Goal: Information Seeking & Learning: Check status

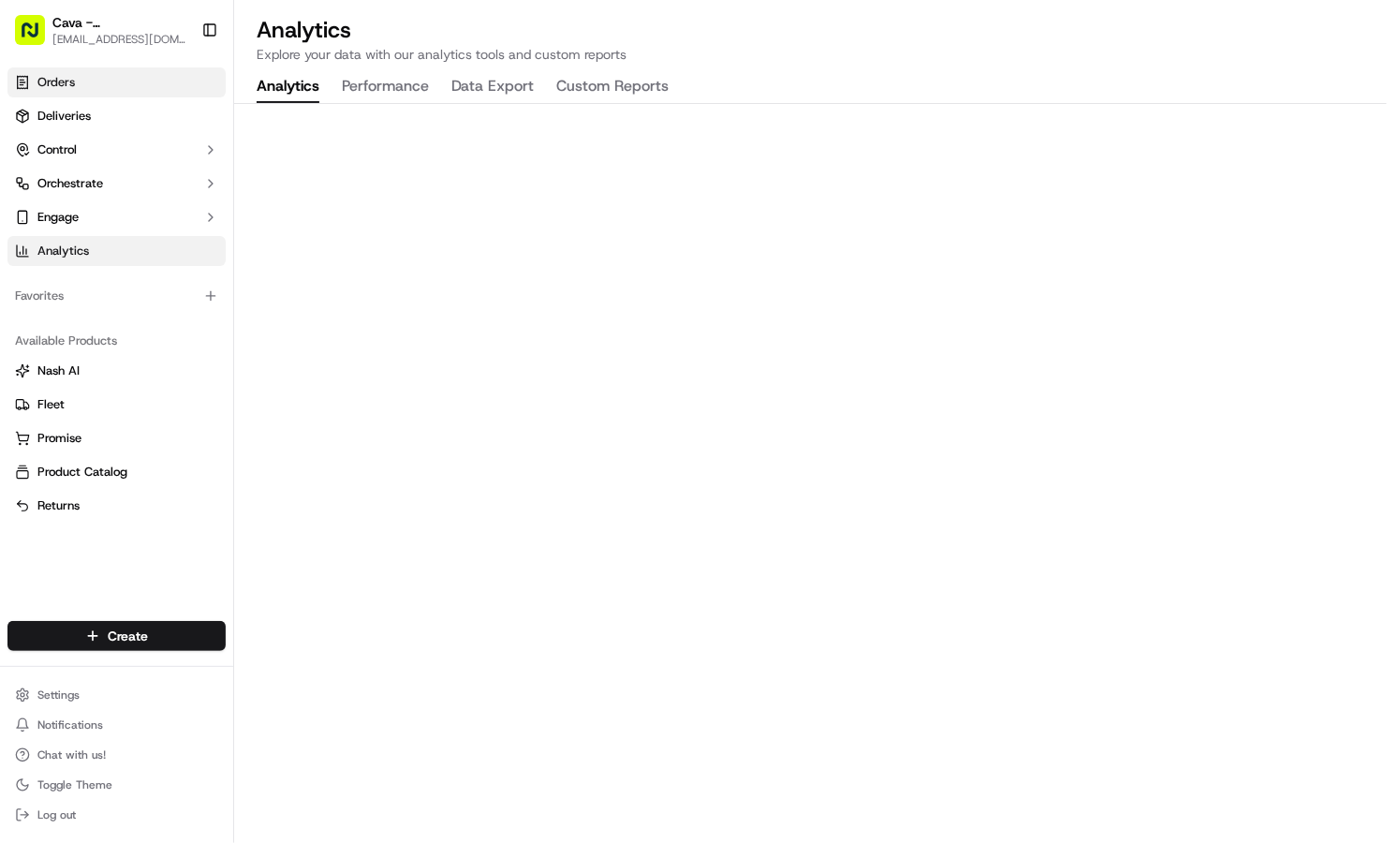
click at [93, 92] on link "Orders" at bounding box center [116, 82] width 218 height 30
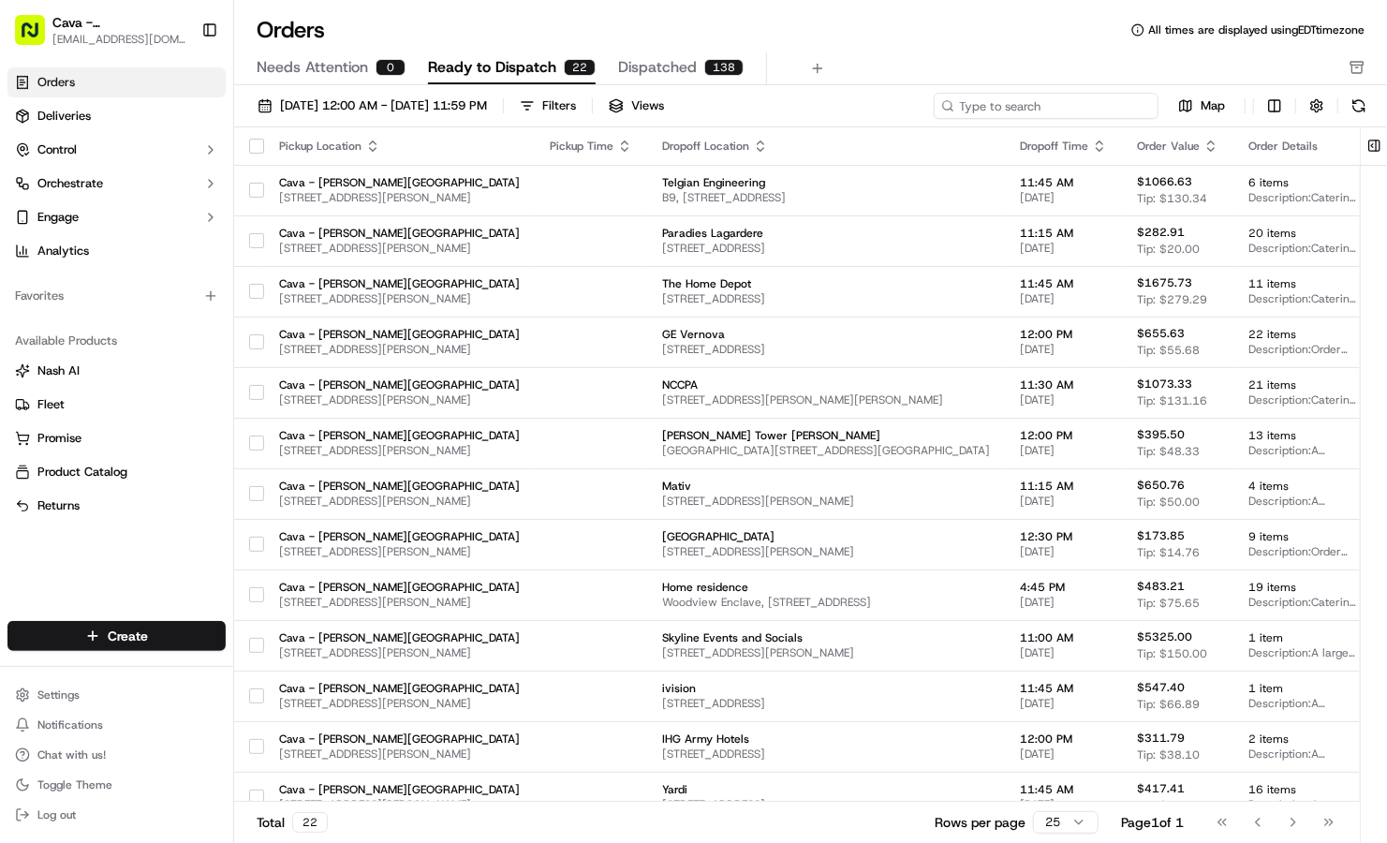
click at [1052, 114] on input at bounding box center [1046, 106] width 225 height 26
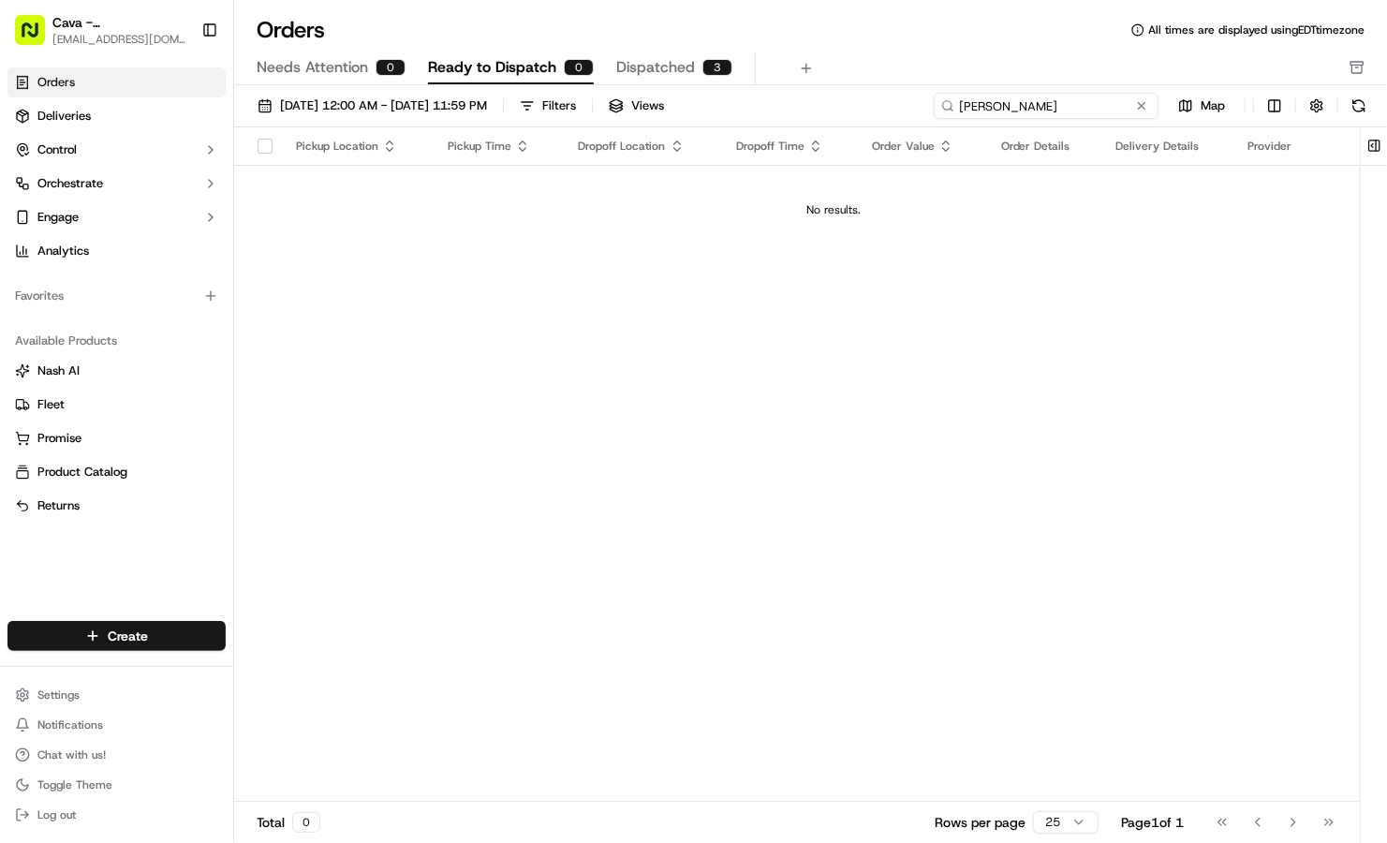
drag, startPoint x: 1021, startPoint y: 110, endPoint x: 858, endPoint y: 85, distance: 164.9
click at [858, 85] on div "[DATE] 12:00 AM - [DATE] 11:59 PM Filters Views [PERSON_NAME] Map Pickup Locati…" at bounding box center [810, 470] width 1153 height 770
type input "[PERSON_NAME]"
click at [655, 69] on span "Dispatched" at bounding box center [655, 67] width 79 height 22
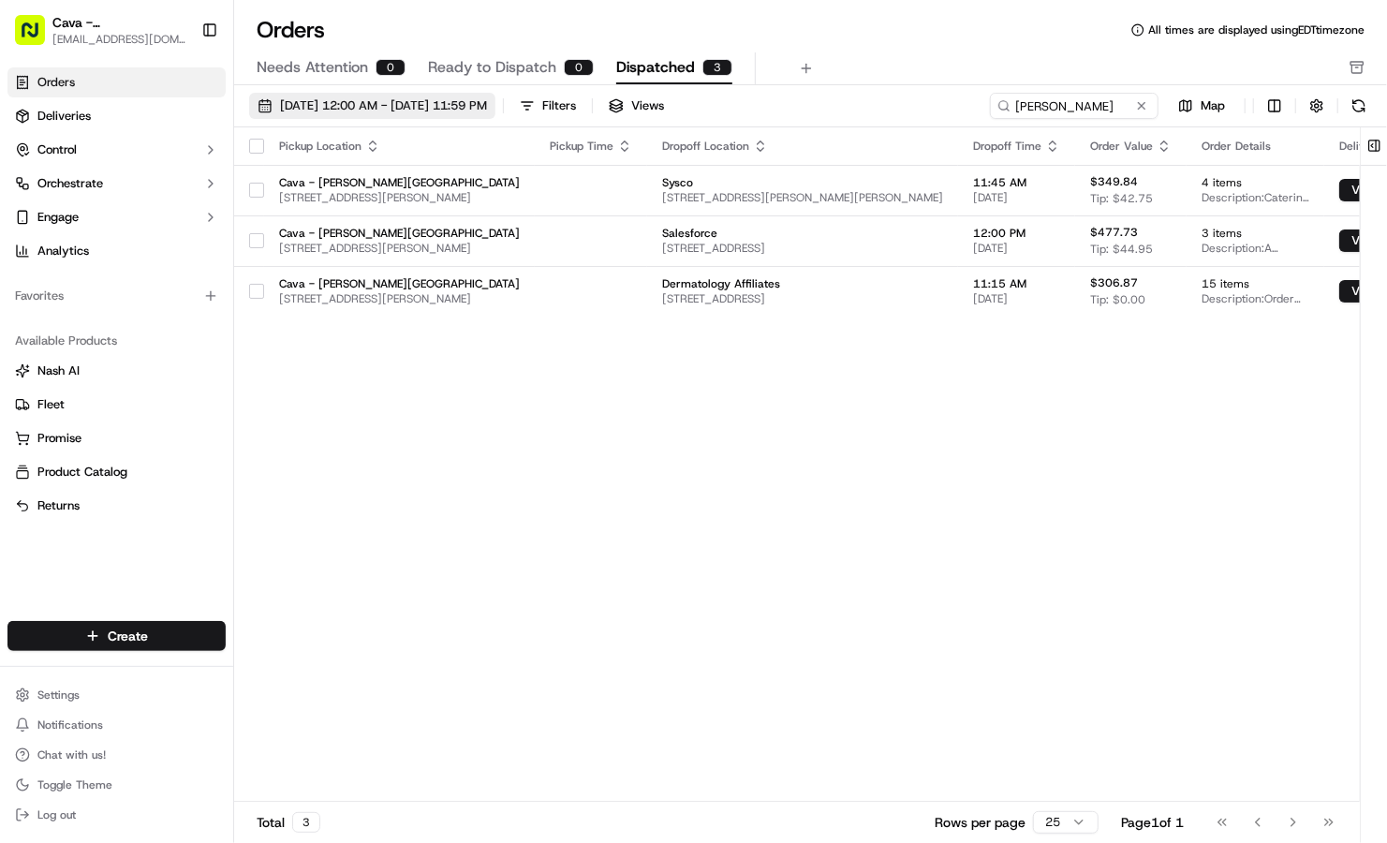
click at [487, 101] on span "[DATE] 12:00 AM - [DATE] 11:59 PM" at bounding box center [383, 105] width 207 height 17
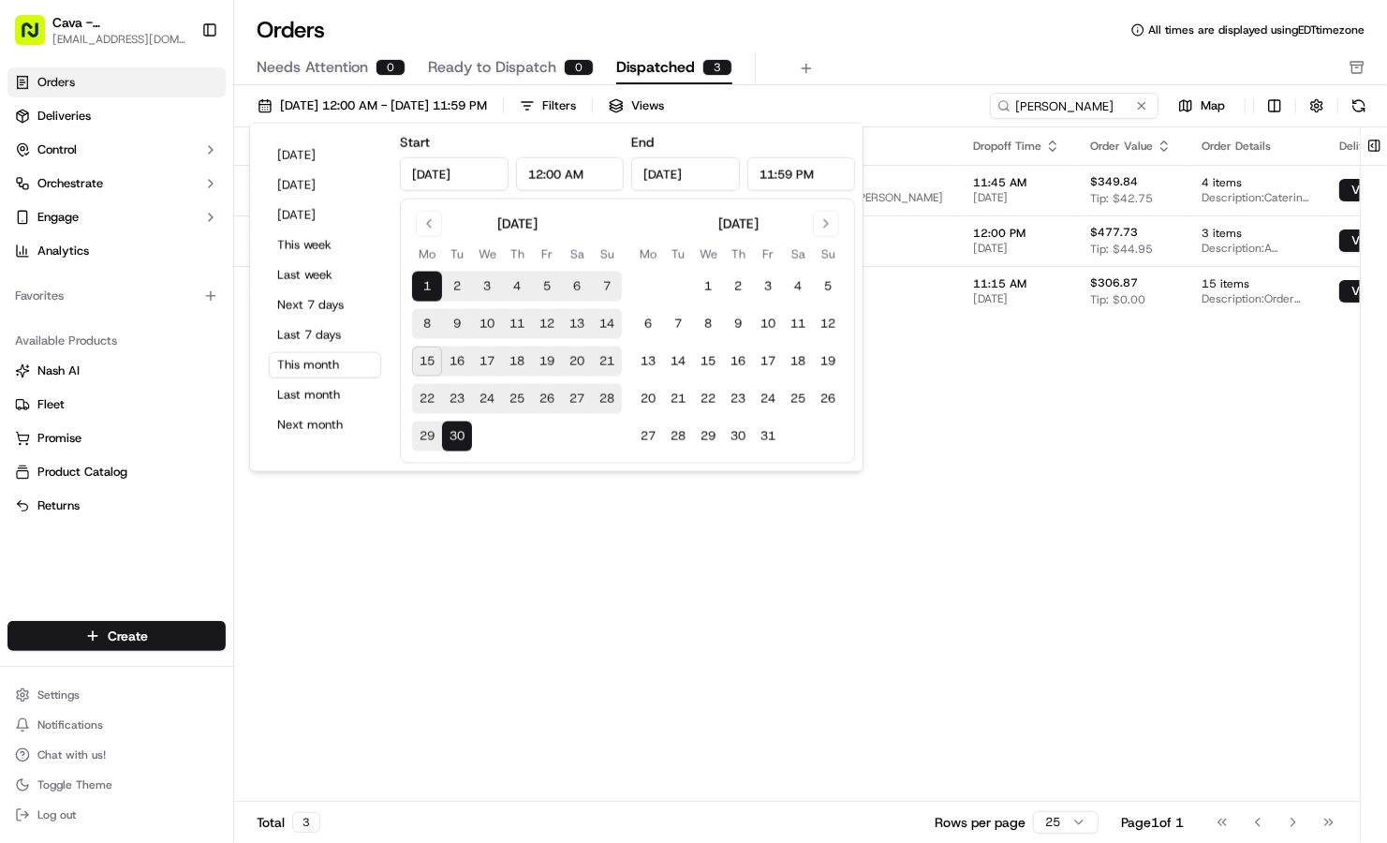
click at [431, 360] on button "15" at bounding box center [427, 361] width 30 height 30
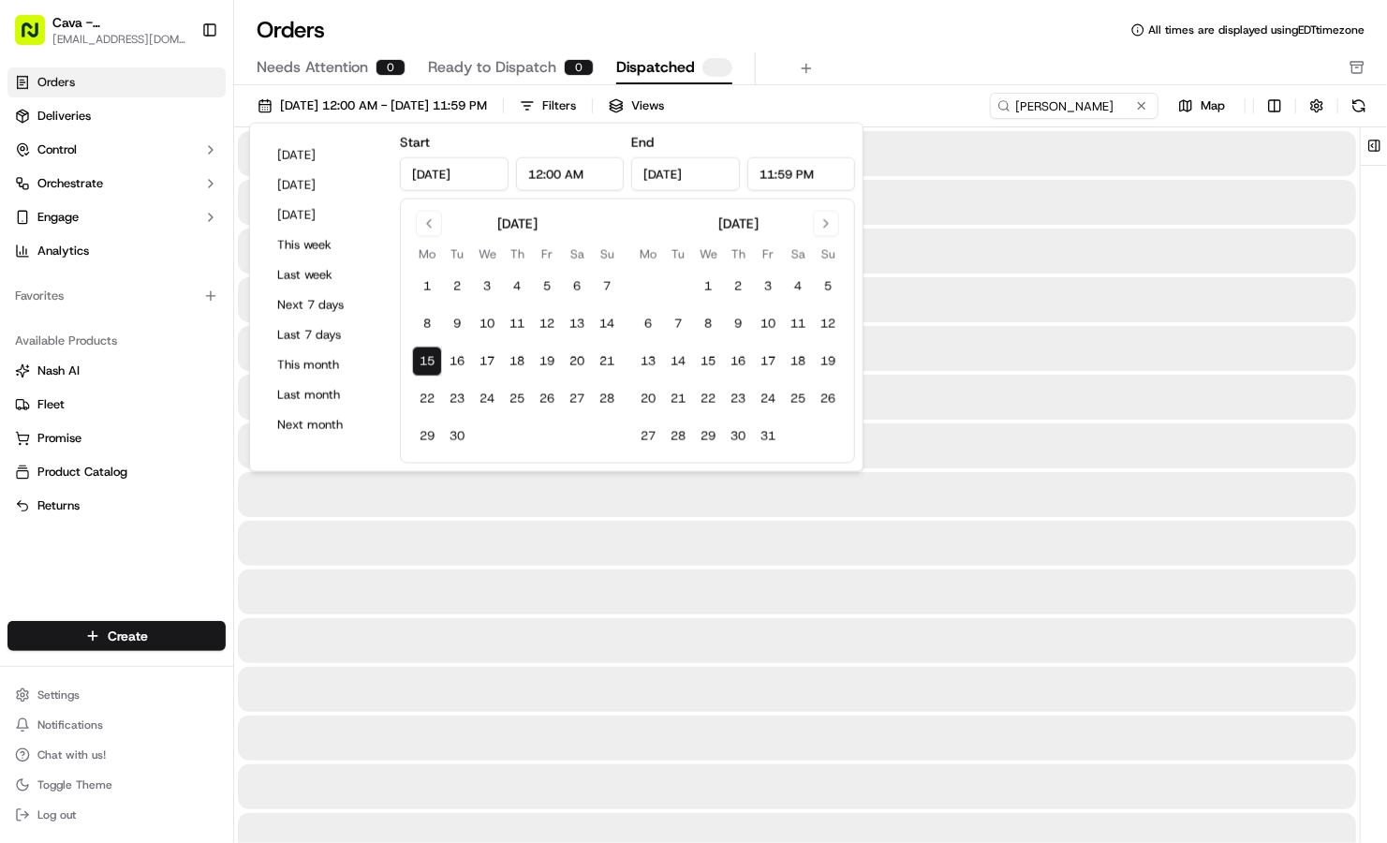
type input "[DATE]"
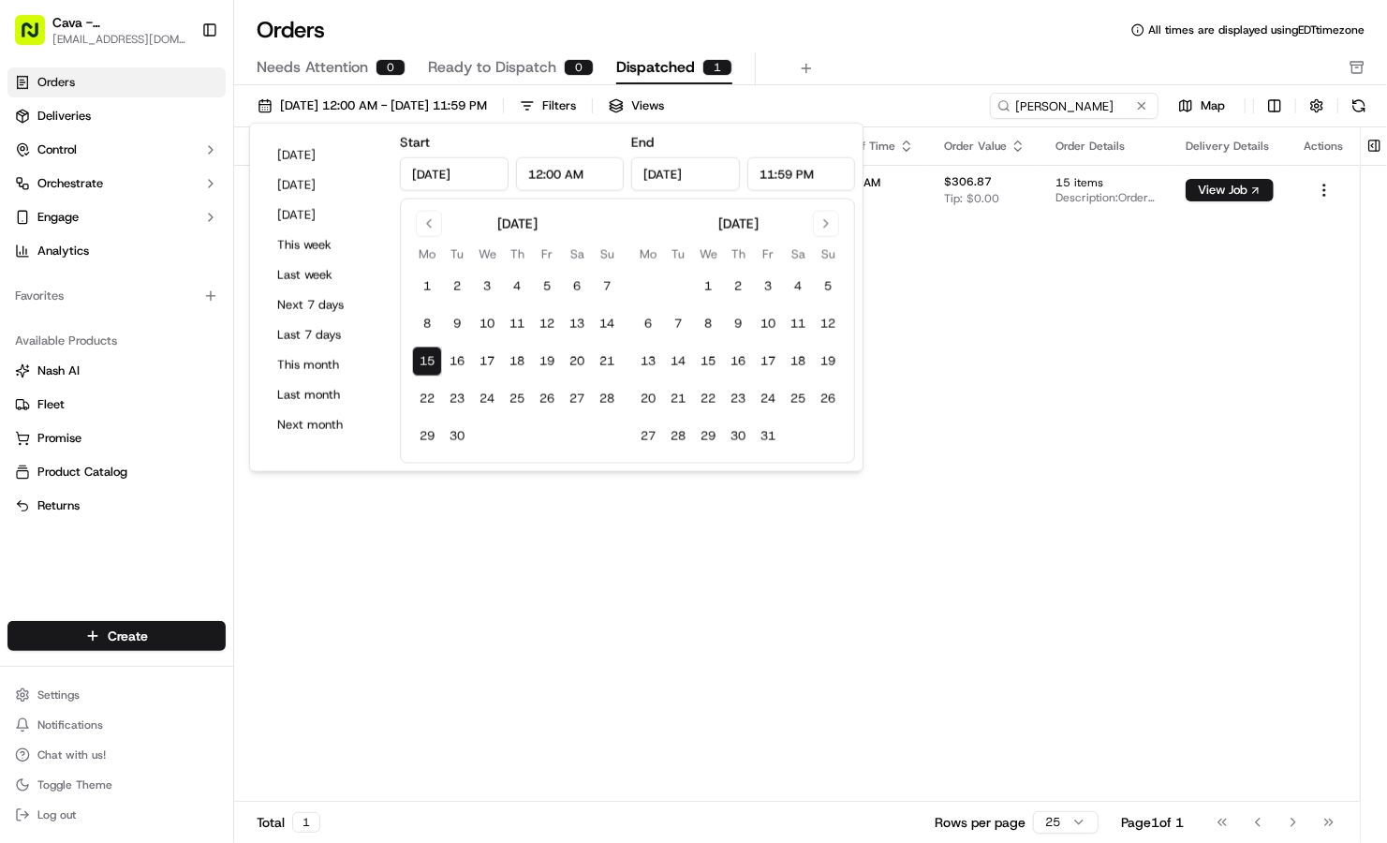
click at [824, 44] on div "Orders All times are displayed using EDT timezone" at bounding box center [810, 30] width 1153 height 30
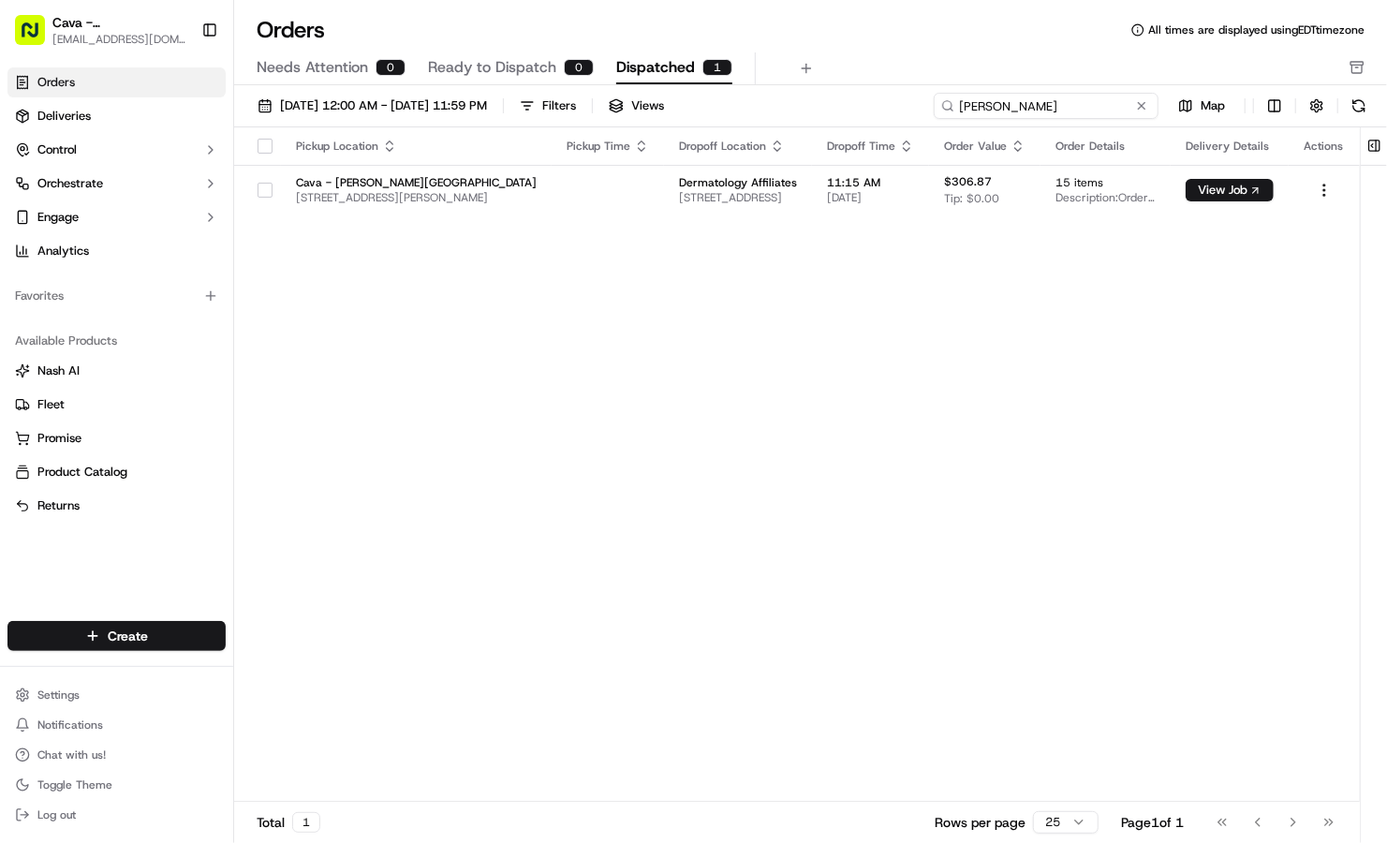
drag, startPoint x: 1074, startPoint y: 114, endPoint x: 872, endPoint y: 66, distance: 208.0
click at [872, 66] on div "Orders All times are displayed using EDT timezone Needs Attention 0 Ready to Di…" at bounding box center [810, 421] width 1153 height 843
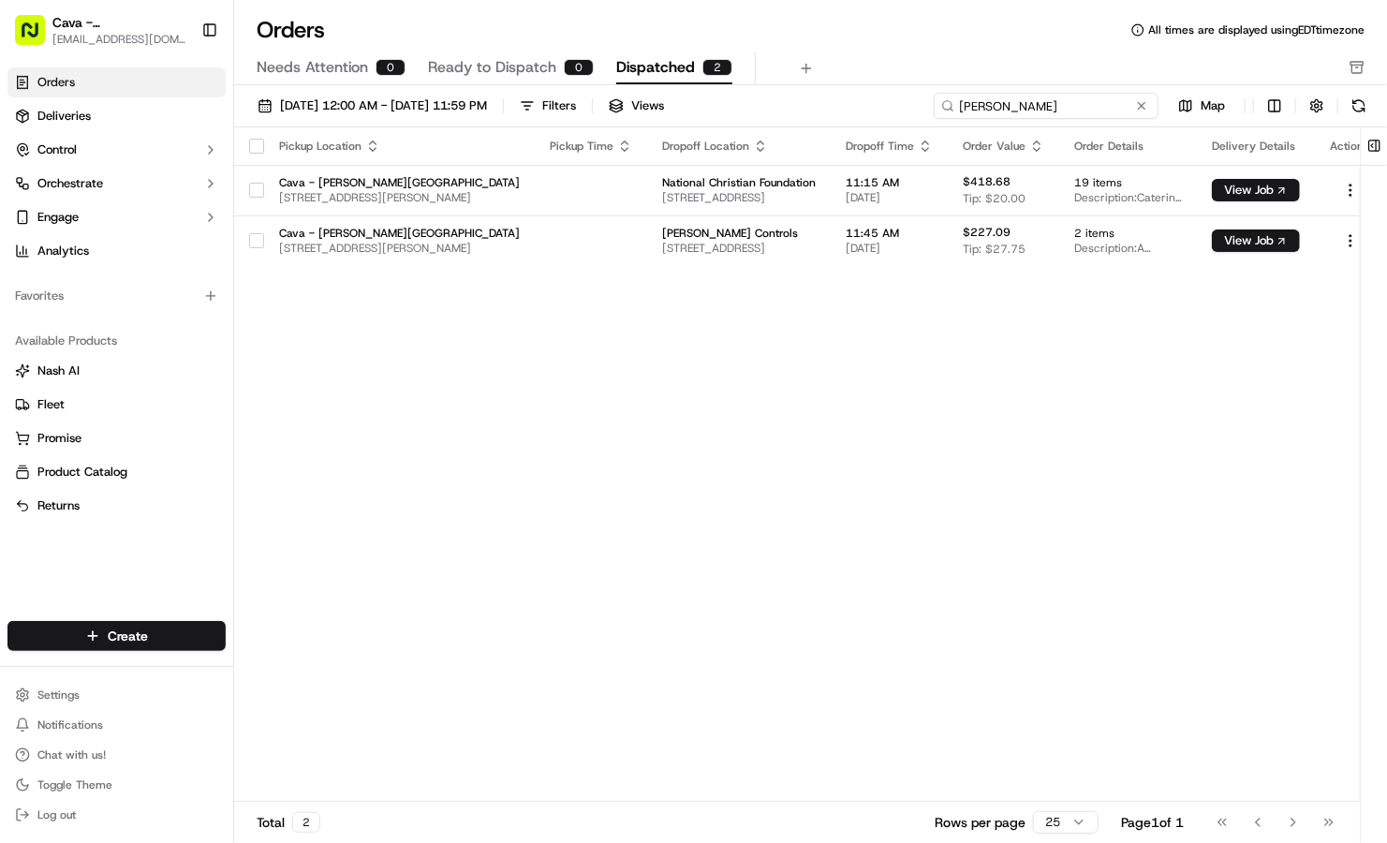
drag, startPoint x: 982, startPoint y: 94, endPoint x: 934, endPoint y: 94, distance: 48.7
click at [934, 94] on div "[PERSON_NAME]" at bounding box center [1046, 106] width 225 height 26
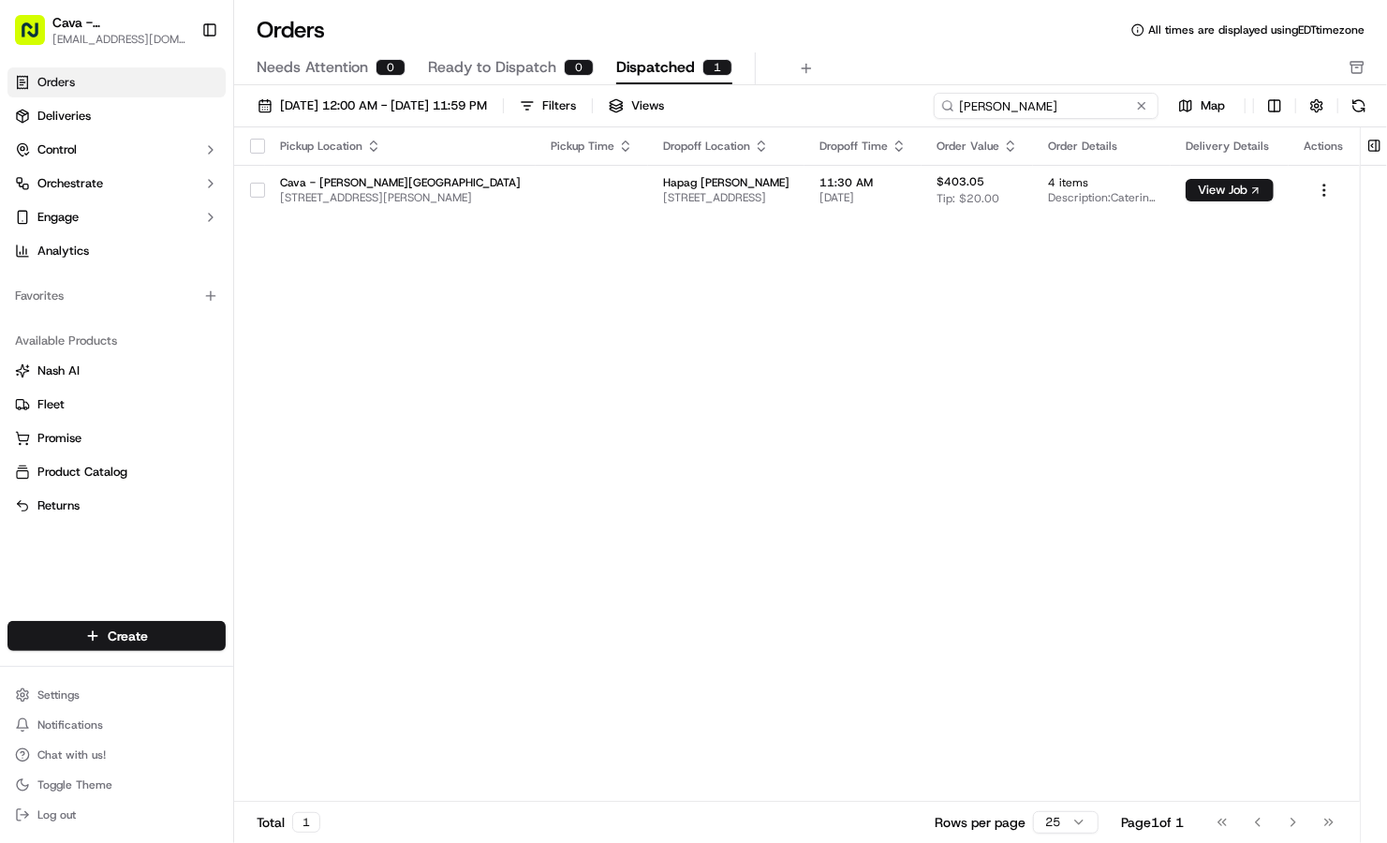
drag, startPoint x: 1036, startPoint y: 109, endPoint x: 821, endPoint y: 77, distance: 216.8
click at [821, 77] on div "Orders All times are displayed using EDT timezone Needs Attention 0 Ready to Di…" at bounding box center [810, 421] width 1153 height 843
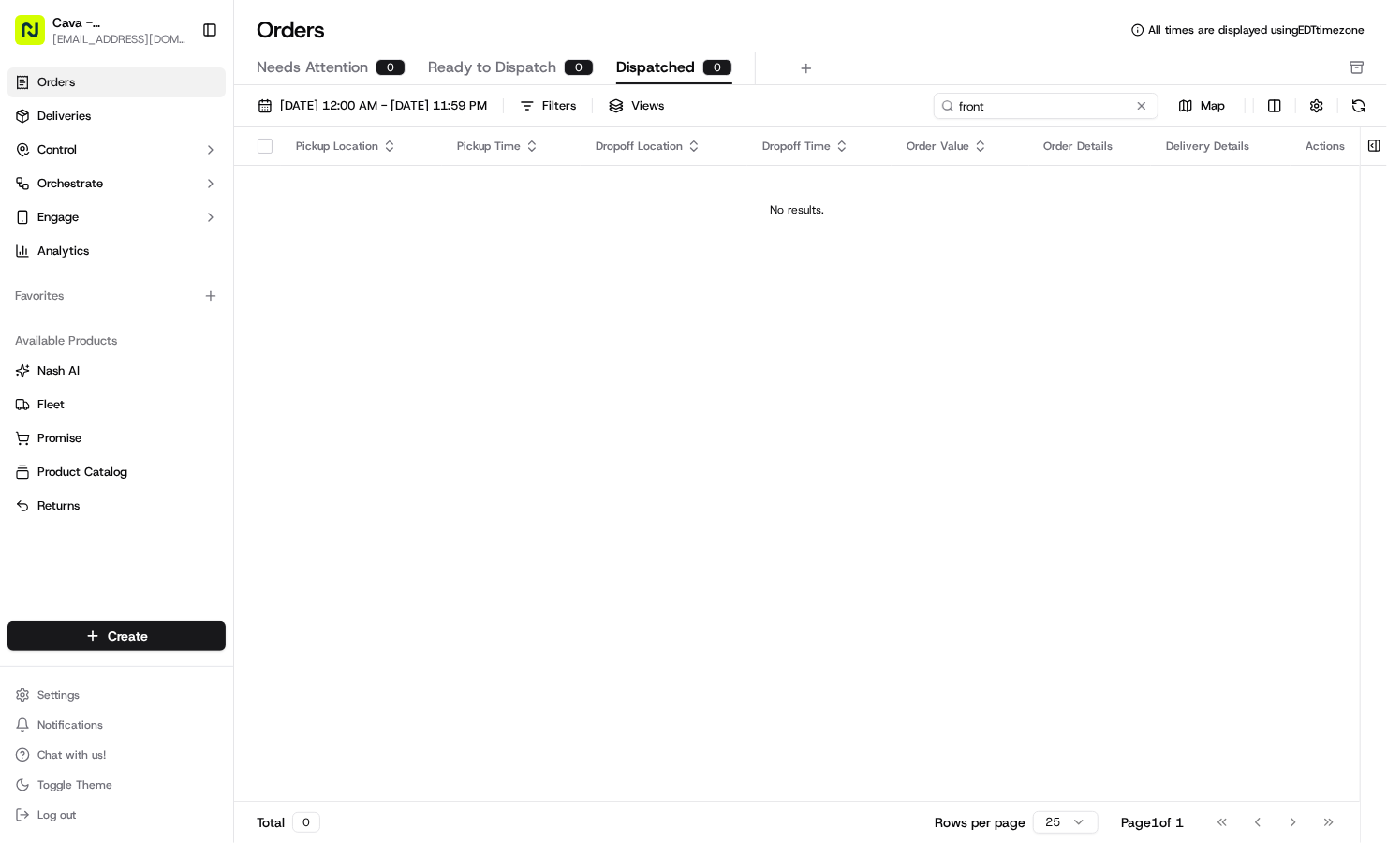
drag, startPoint x: 997, startPoint y: 111, endPoint x: 853, endPoint y: 86, distance: 146.4
click at [853, 86] on div "[DATE] 12:00 AM - [DATE] 11:59 PM Filters Views front Map Pickup Location Picku…" at bounding box center [810, 470] width 1153 height 770
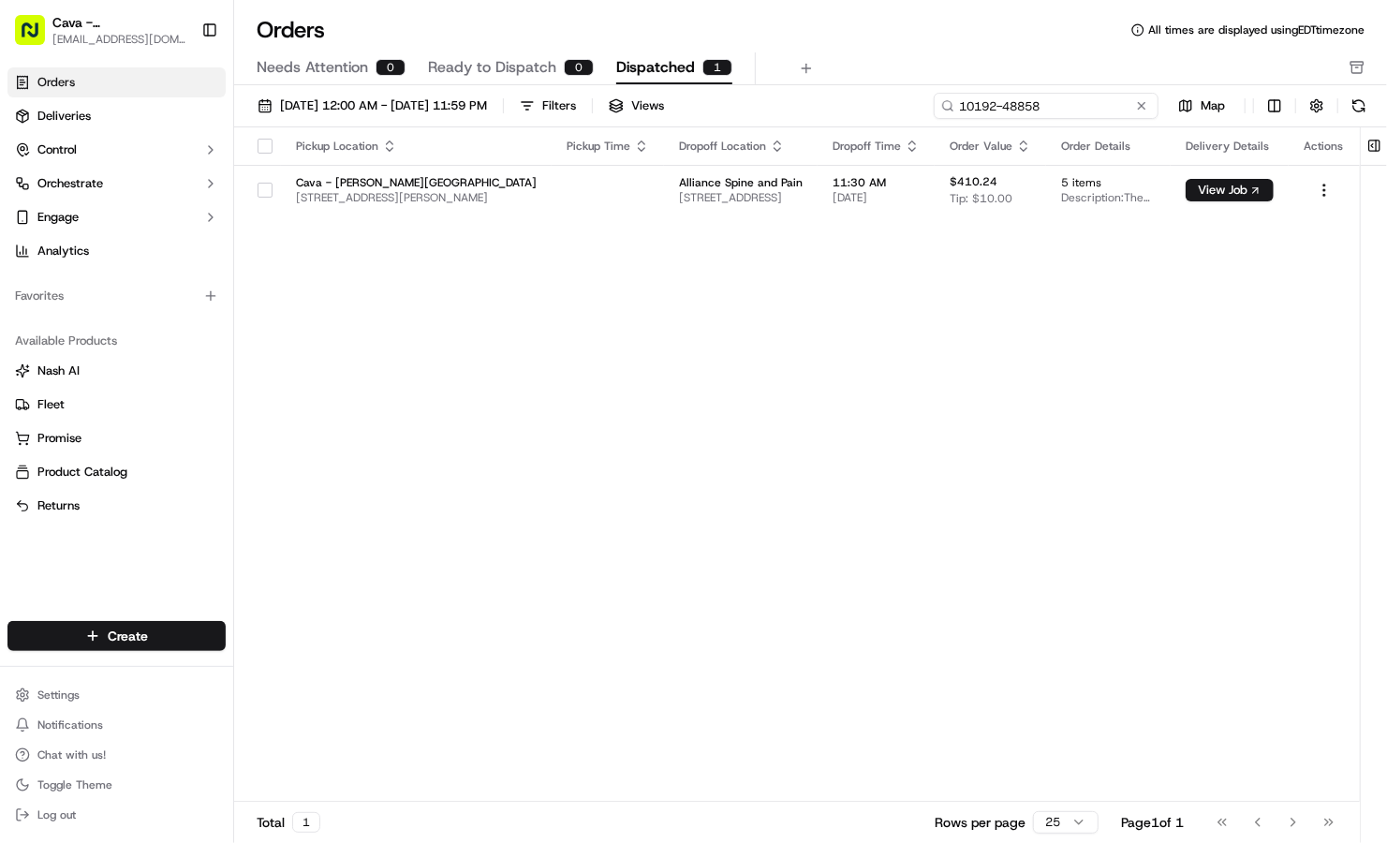
drag, startPoint x: 1081, startPoint y: 101, endPoint x: 755, endPoint y: 99, distance: 325.9
click at [755, 99] on div "[DATE] 12:00 AM - [DATE] 11:59 PM Filters Views 10192-48858 Map" at bounding box center [810, 110] width 1153 height 35
drag, startPoint x: 1008, startPoint y: 103, endPoint x: 847, endPoint y: 80, distance: 162.7
click at [847, 80] on div "Orders All times are displayed using EDT timezone Needs Attention 0 Ready to Di…" at bounding box center [810, 421] width 1153 height 843
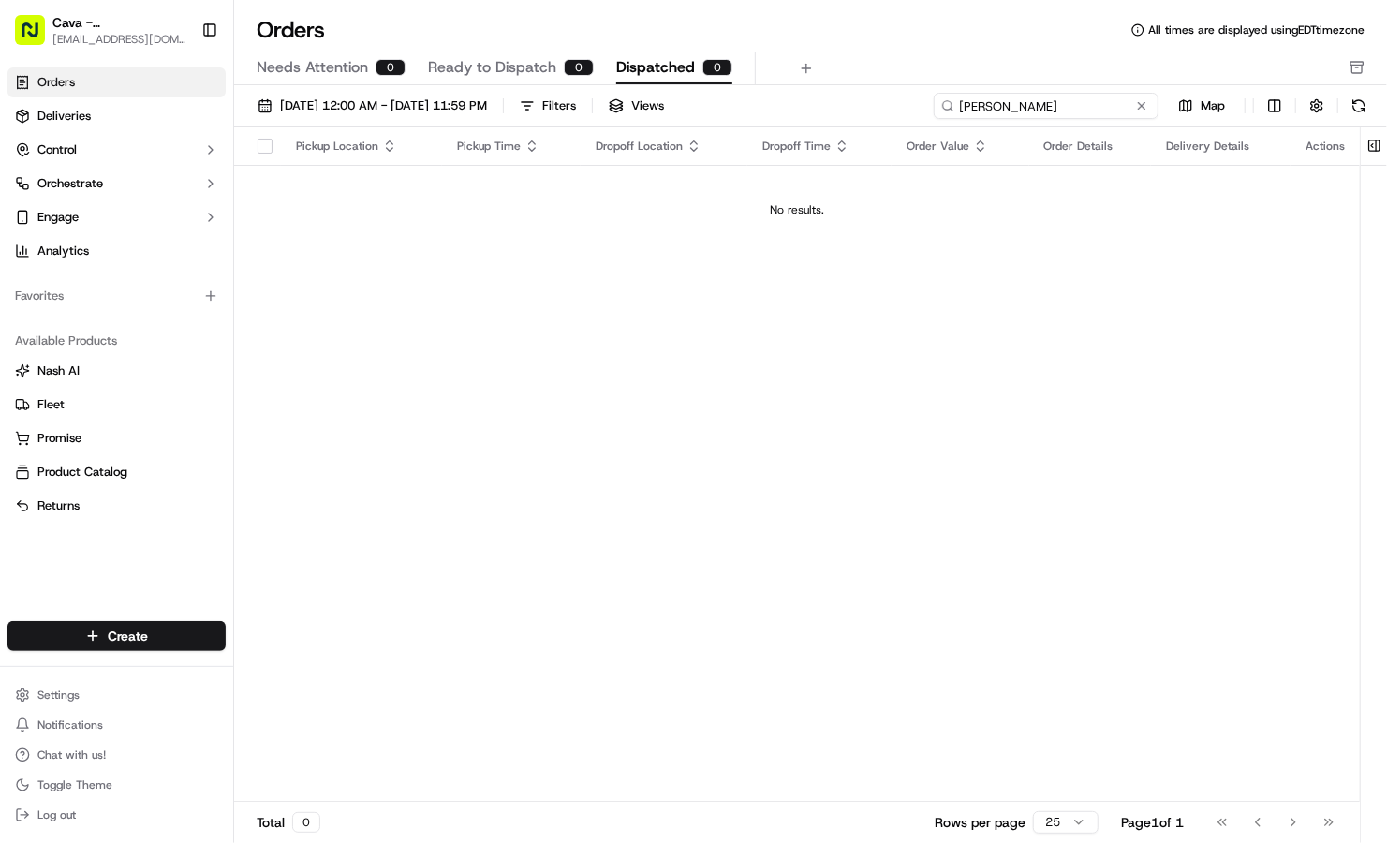
drag, startPoint x: 1004, startPoint y: 102, endPoint x: 894, endPoint y: 81, distance: 111.7
click at [894, 81] on div "Orders All times are displayed using EDT timezone Needs Attention 0 Ready to Di…" at bounding box center [810, 421] width 1153 height 843
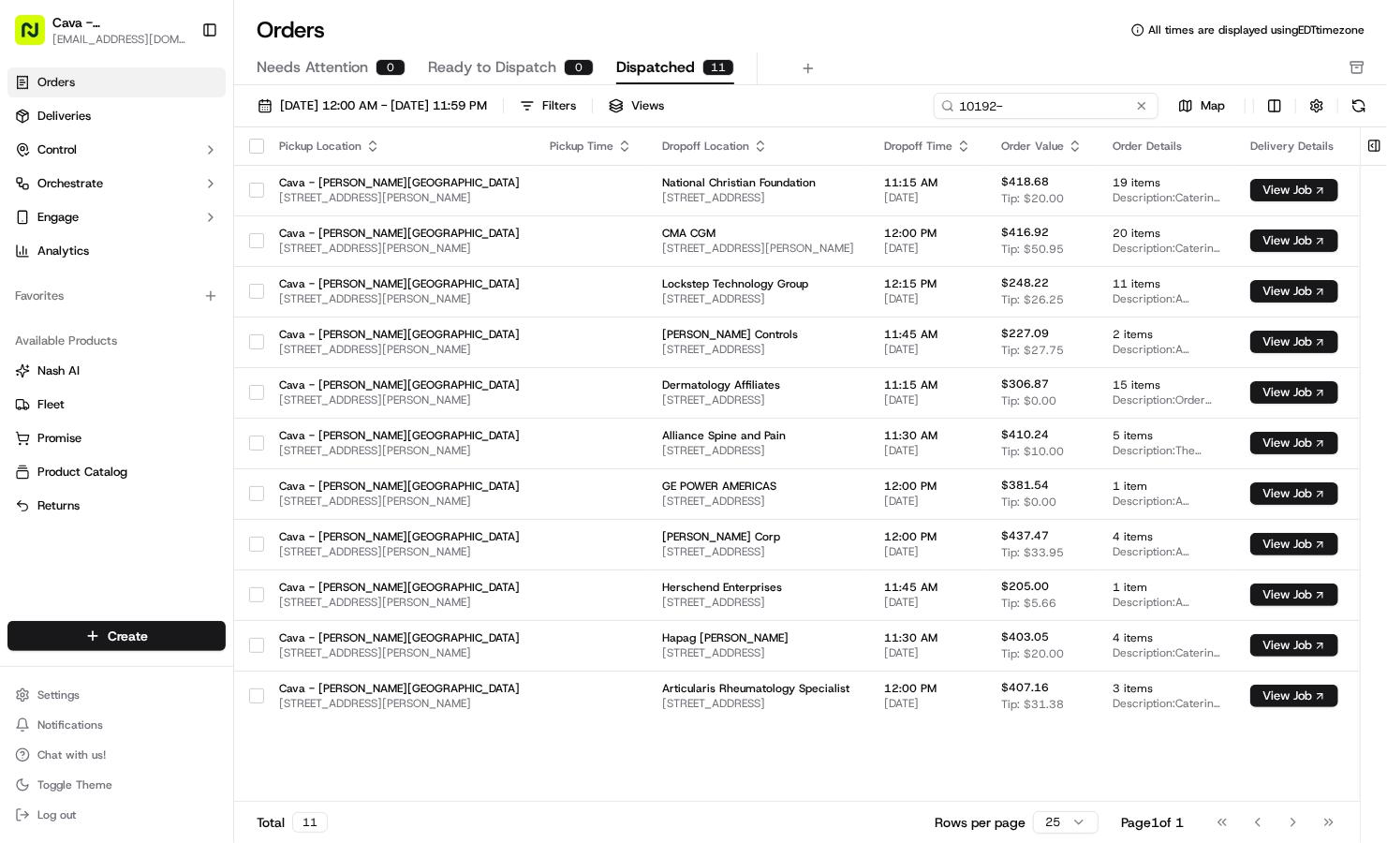
click at [1096, 108] on input "10192-" at bounding box center [1046, 106] width 225 height 26
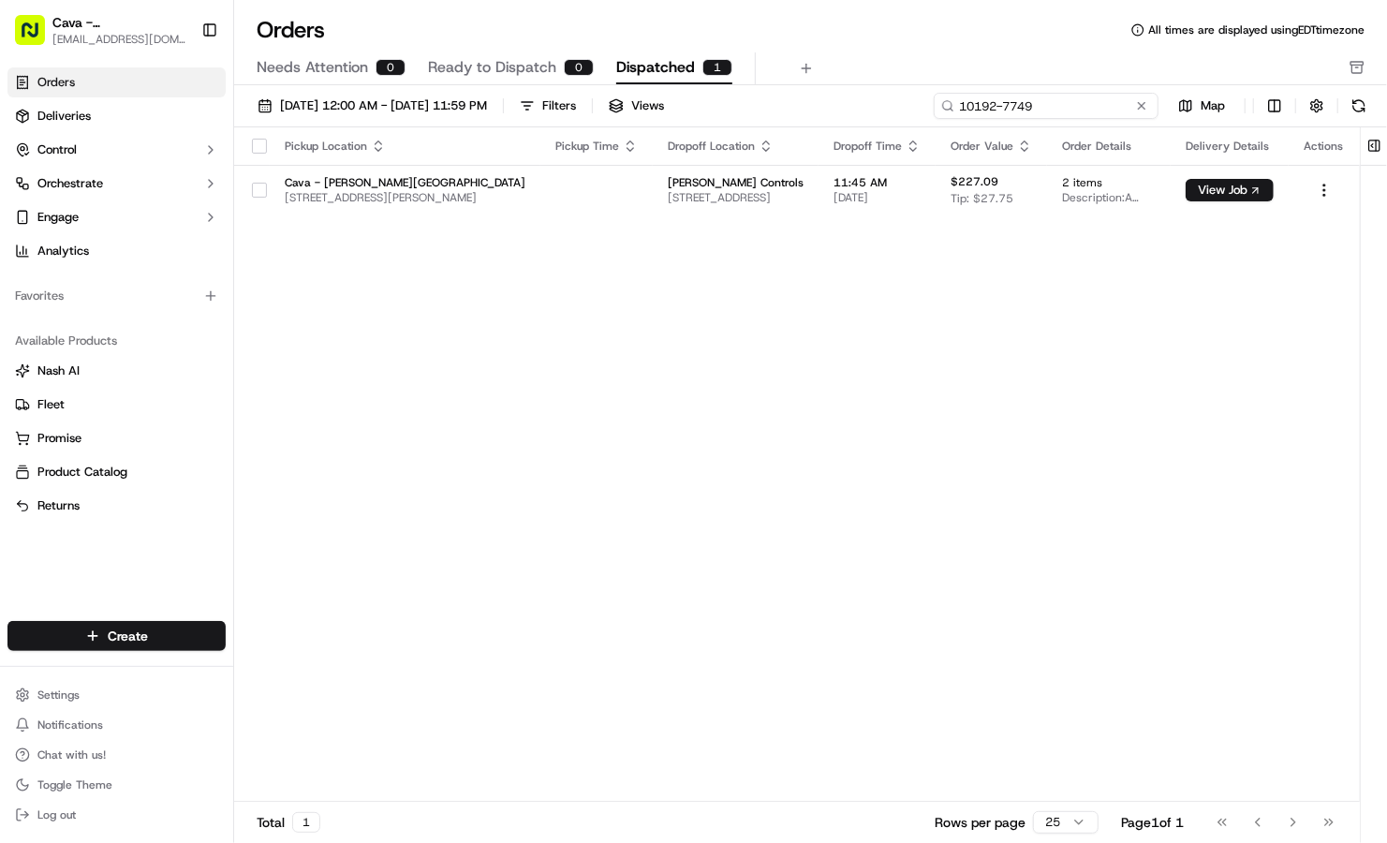
drag, startPoint x: 1031, startPoint y: 110, endPoint x: 1057, endPoint y: 105, distance: 26.8
click at [1057, 105] on input "10192-7749" at bounding box center [1046, 106] width 225 height 26
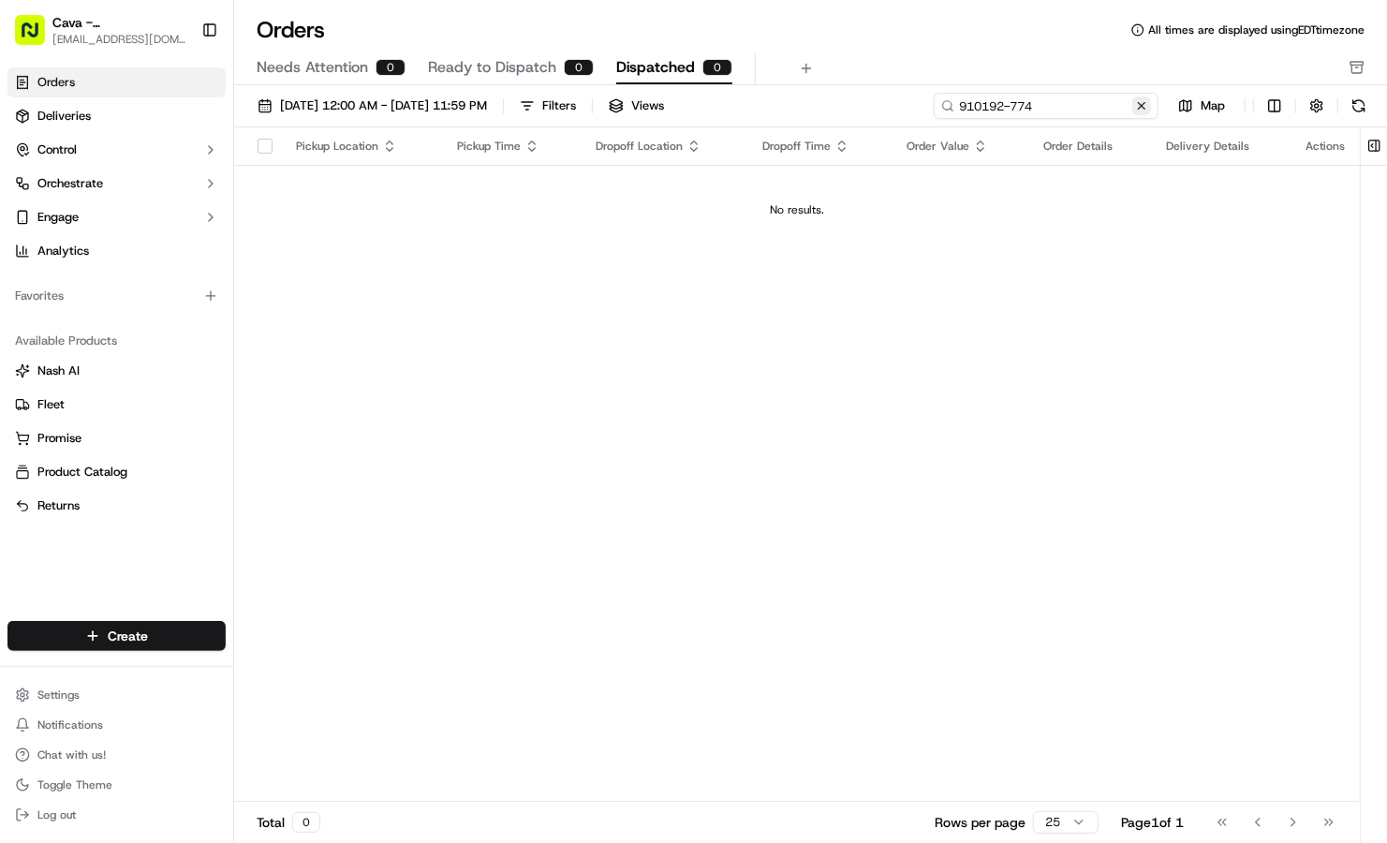
type input "910192-774"
click at [1140, 103] on button at bounding box center [1141, 105] width 19 height 19
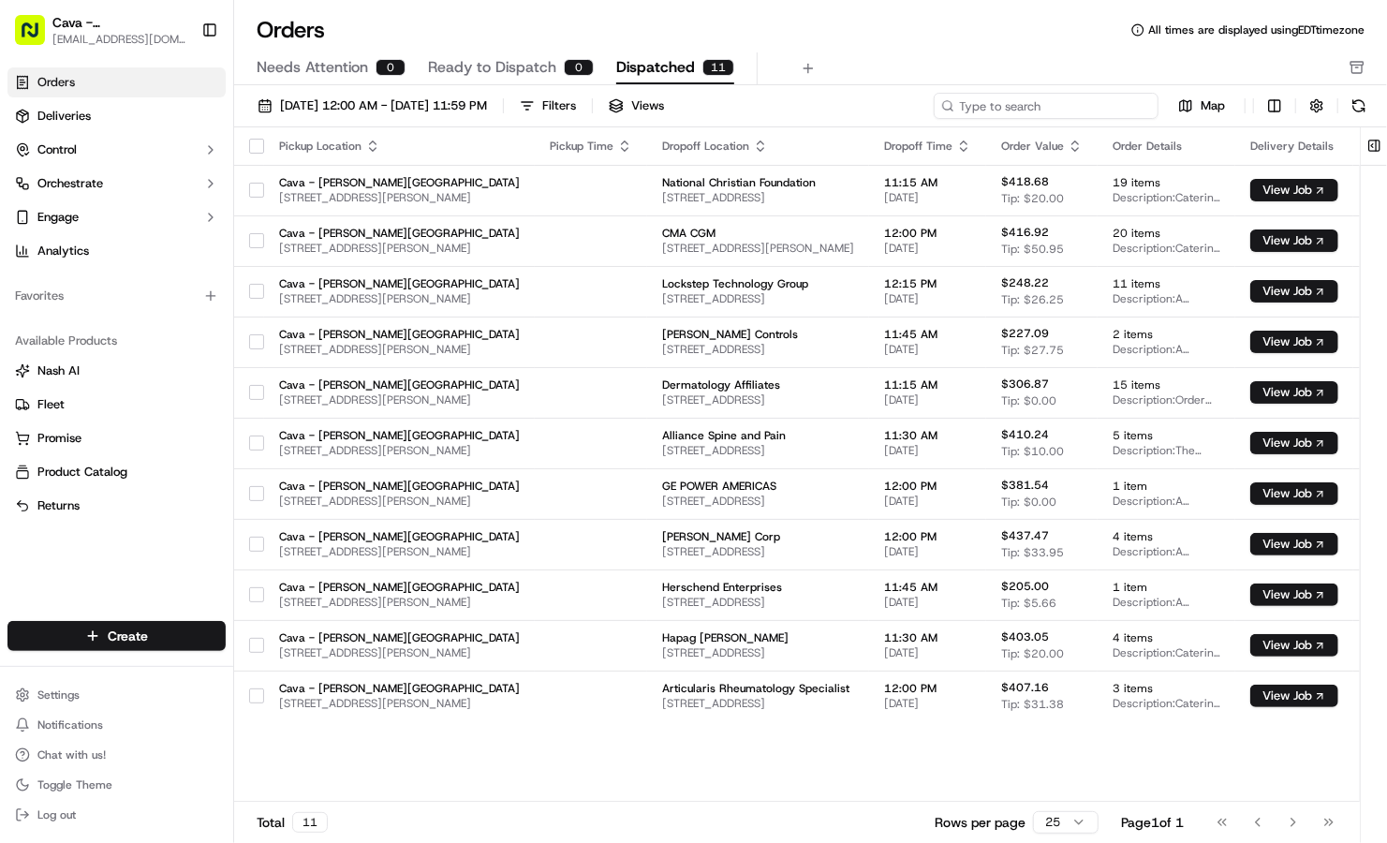
click at [1097, 95] on input at bounding box center [1046, 106] width 225 height 26
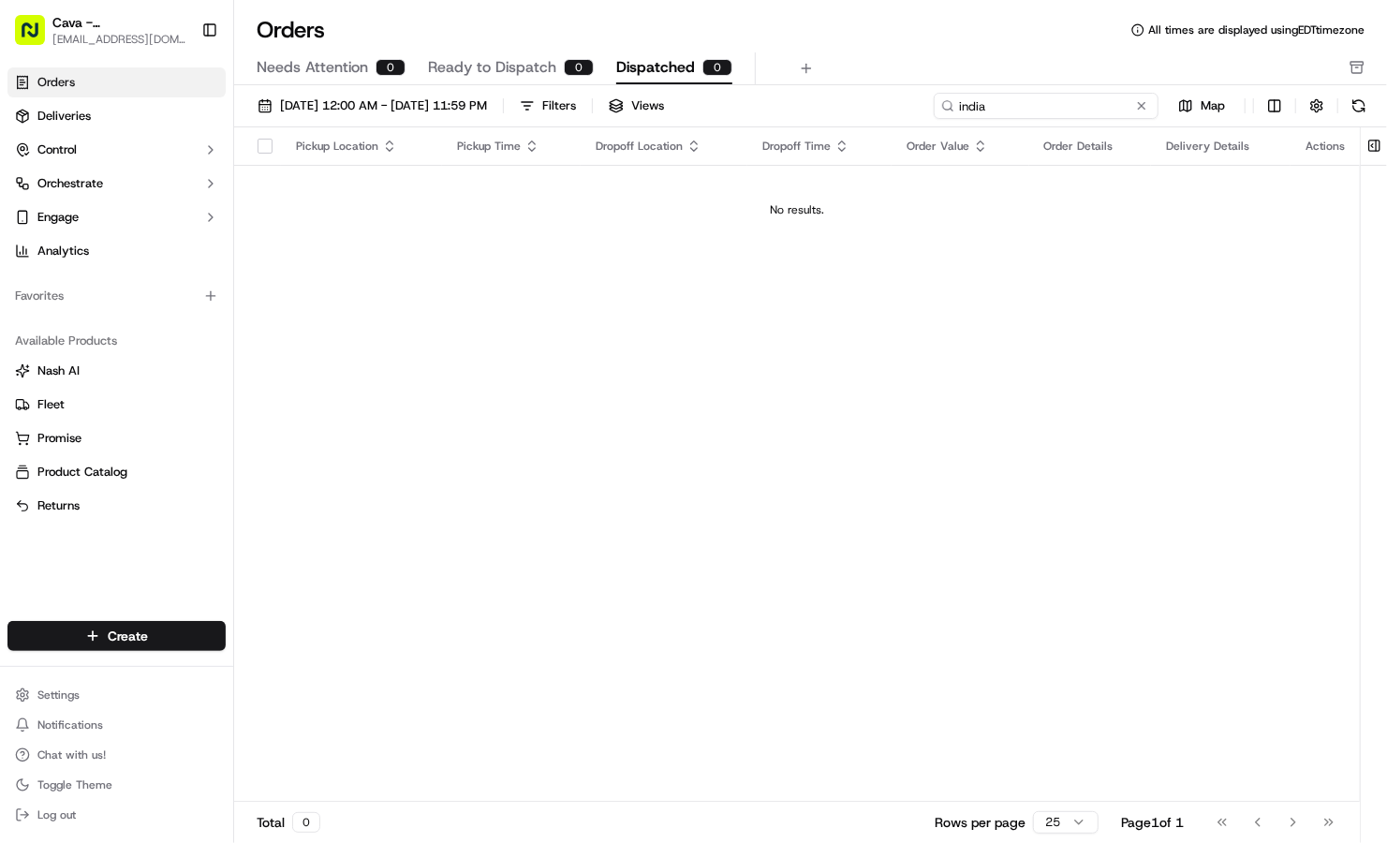
drag, startPoint x: 1089, startPoint y: 103, endPoint x: 957, endPoint y: 109, distance: 132.1
click at [957, 109] on input "india" at bounding box center [1046, 106] width 225 height 26
drag, startPoint x: 1037, startPoint y: 96, endPoint x: 908, endPoint y: 84, distance: 128.8
click at [908, 85] on div "[DATE] 12:00 AM - [DATE] 11:59 PM Filters Views manny Map Pickup Location Picku…" at bounding box center [810, 470] width 1153 height 770
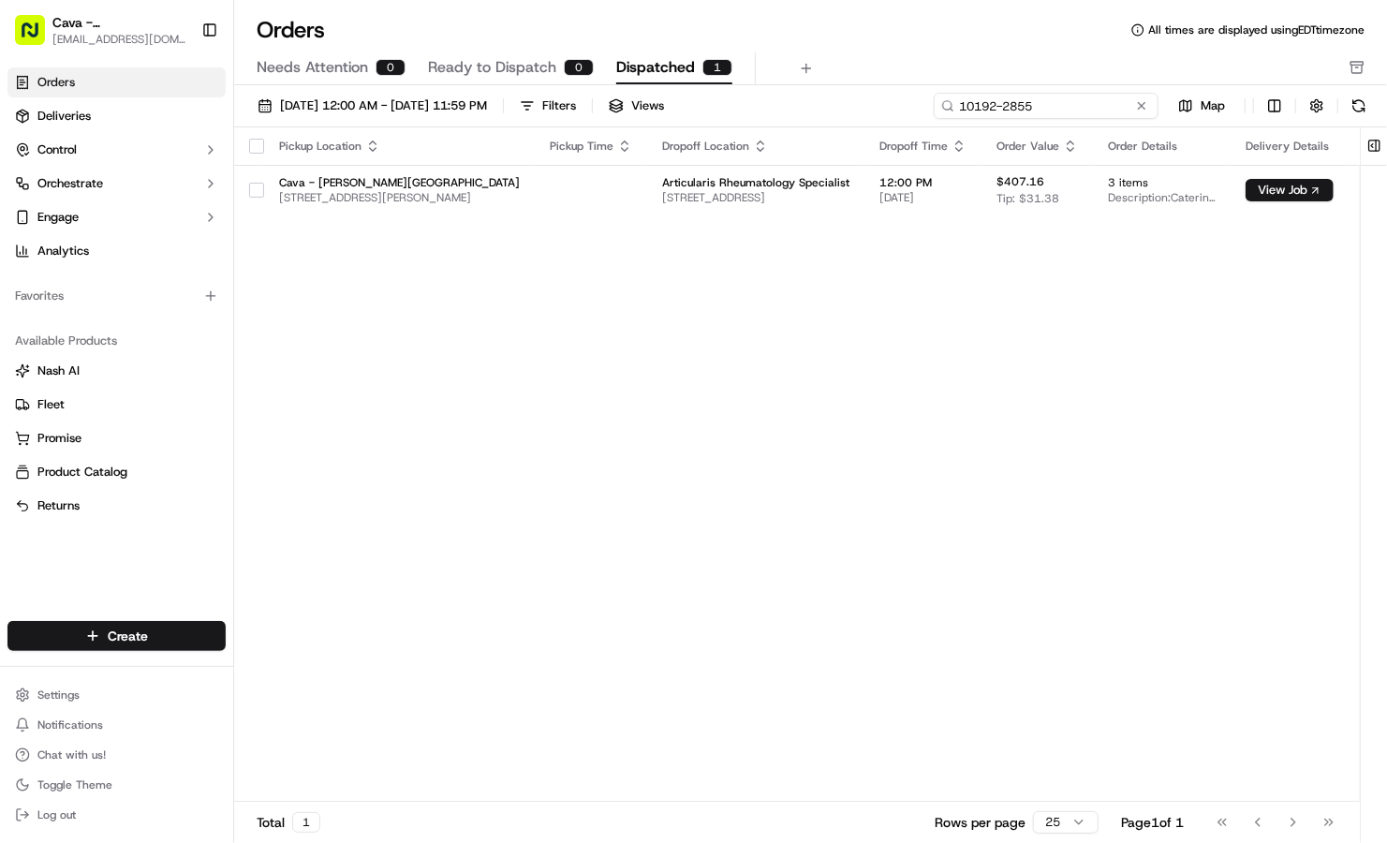
drag, startPoint x: 1074, startPoint y: 101, endPoint x: 885, endPoint y: 96, distance: 189.2
click at [885, 96] on div "[DATE] 12:00 AM - [DATE] 11:59 PM Filters Views 10192-2855 Map" at bounding box center [810, 110] width 1153 height 35
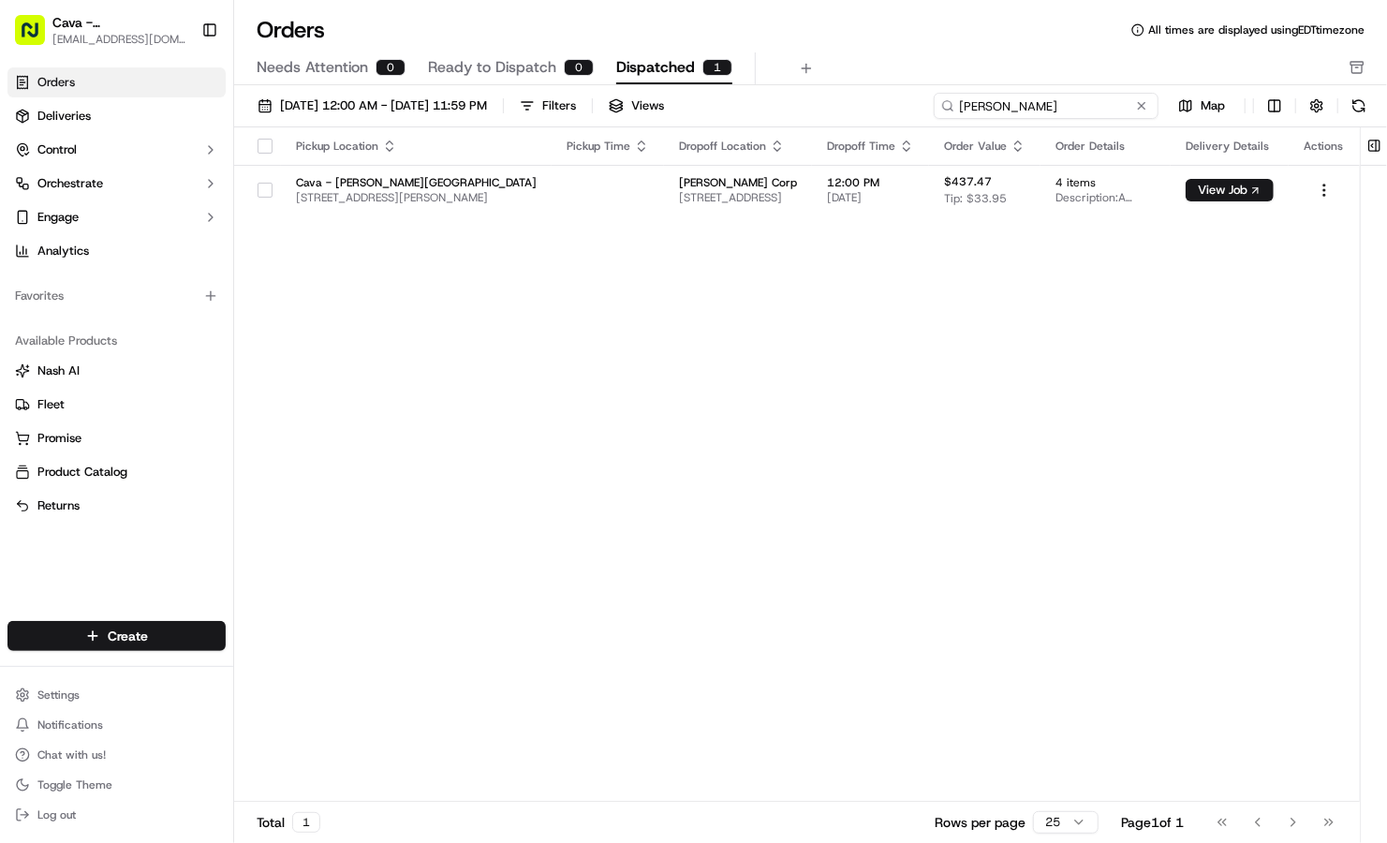
drag, startPoint x: 972, startPoint y: 105, endPoint x: 855, endPoint y: 81, distance: 119.4
click at [855, 81] on div "Orders All times are displayed using EDT timezone Needs Attention 0 Ready to Di…" at bounding box center [810, 421] width 1153 height 843
drag, startPoint x: 1037, startPoint y: 105, endPoint x: 835, endPoint y: 100, distance: 201.4
click at [835, 100] on div "[DATE] 12:00 AM - [DATE] 11:59 PM Filters Views sende Map" at bounding box center [810, 110] width 1153 height 35
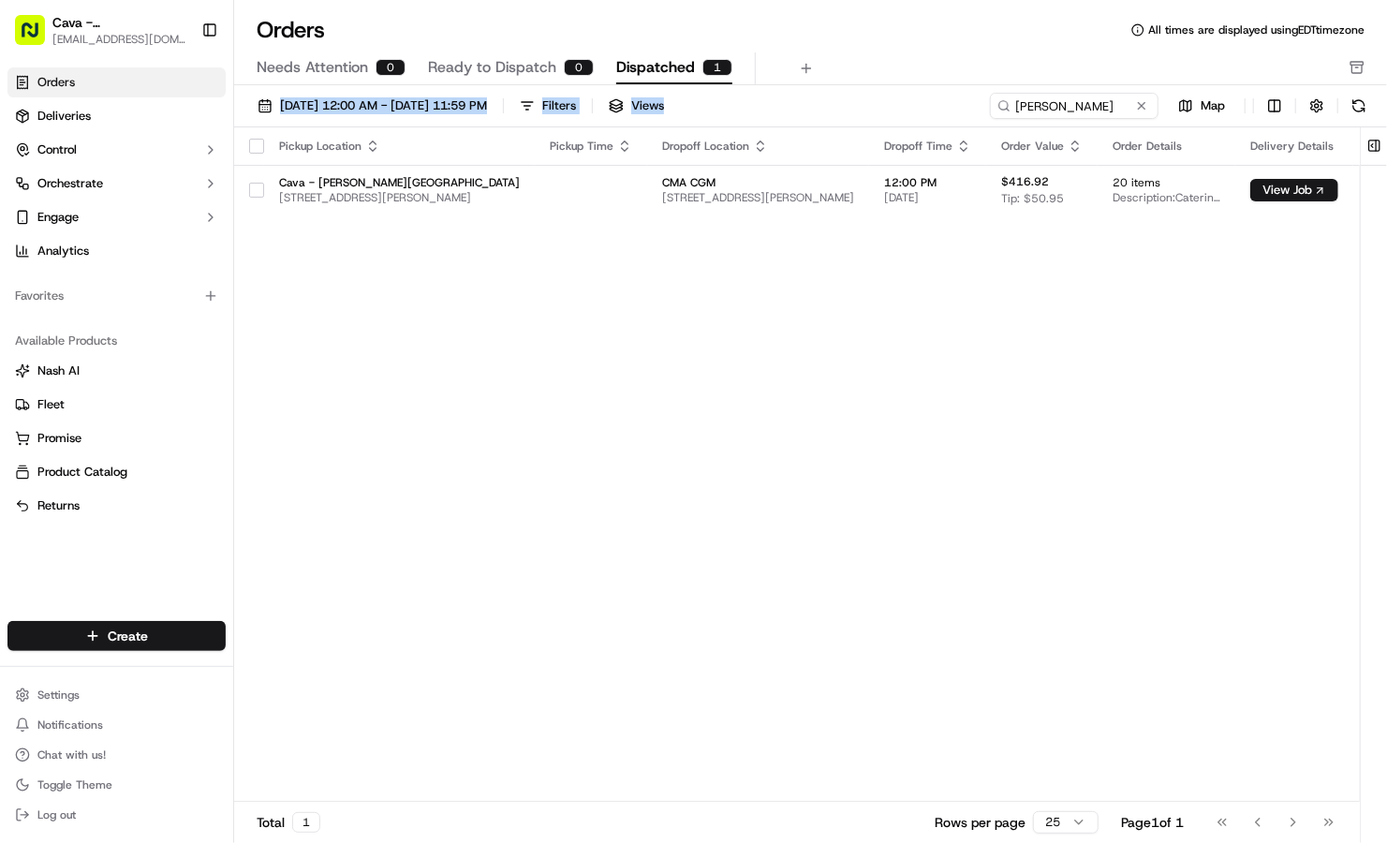
drag, startPoint x: 1096, startPoint y: 89, endPoint x: 844, endPoint y: 71, distance: 253.4
click at [844, 71] on div "Orders All times are displayed using EDT timezone Needs Attention 0 Ready to Di…" at bounding box center [810, 421] width 1153 height 843
drag, startPoint x: 844, startPoint y: 71, endPoint x: 1115, endPoint y: 104, distance: 273.5
click at [1115, 104] on input "[PERSON_NAME]" at bounding box center [1046, 106] width 225 height 26
click at [1111, 105] on input "[PERSON_NAME]" at bounding box center [1046, 106] width 225 height 26
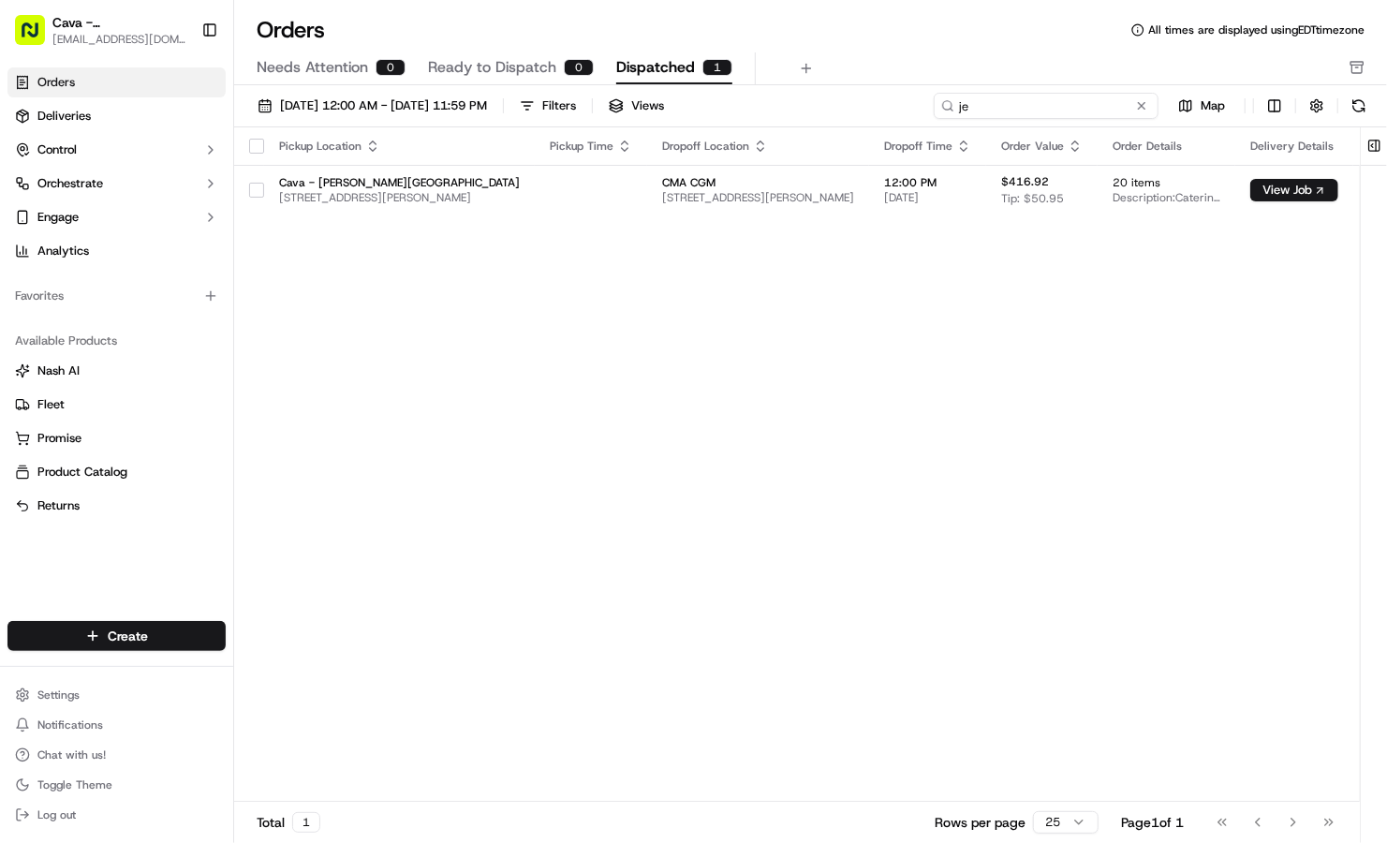
type input "j"
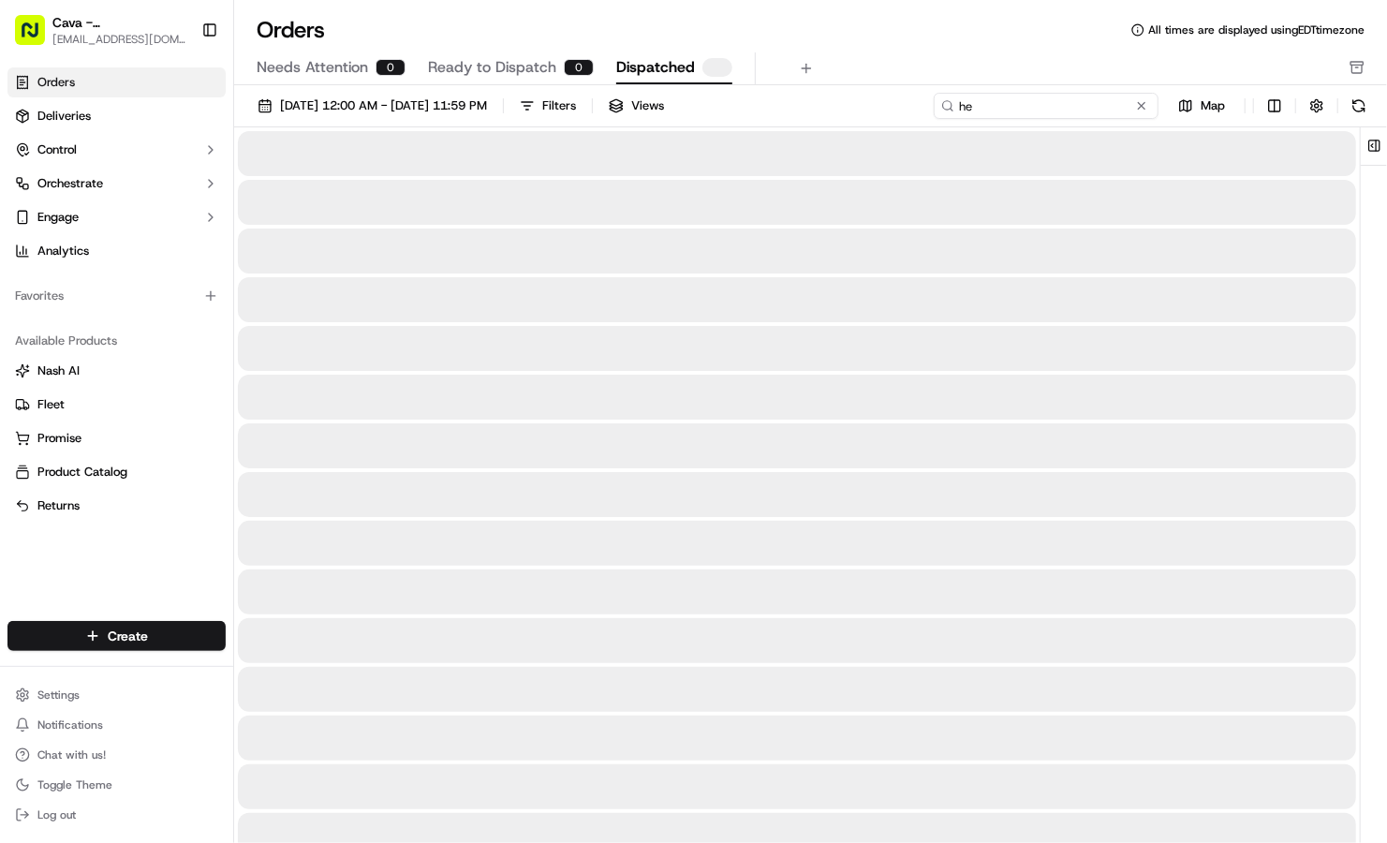
type input "h"
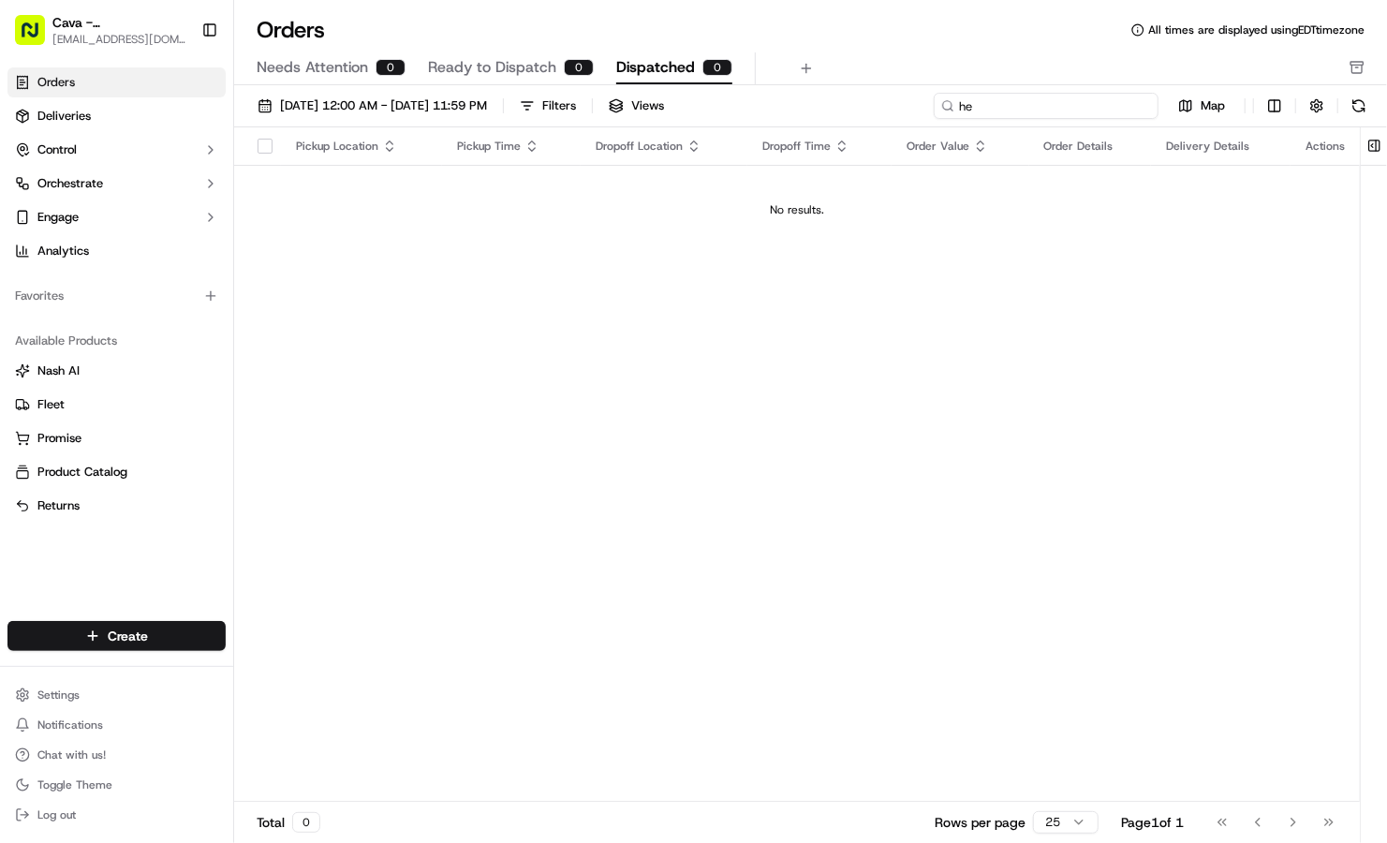
type input "h"
type input "may"
click at [349, 153] on th "Pickup Location" at bounding box center [361, 145] width 161 height 37
